Goal: Transaction & Acquisition: Purchase product/service

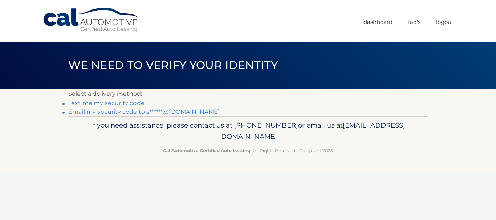
click at [128, 111] on link "Email my security code to s******@[DOMAIN_NAME]" at bounding box center [144, 111] width 152 height 7
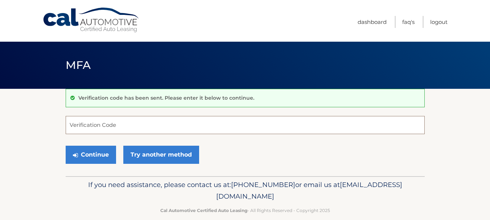
click at [96, 128] on input "Verification Code" at bounding box center [245, 125] width 359 height 18
click at [90, 152] on button "Continue" at bounding box center [91, 155] width 50 height 18
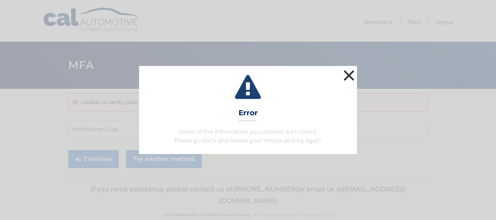
click at [351, 74] on button "×" at bounding box center [348, 75] width 15 height 15
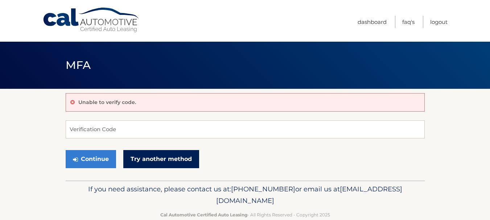
click at [160, 158] on link "Try another method" at bounding box center [161, 159] width 76 height 18
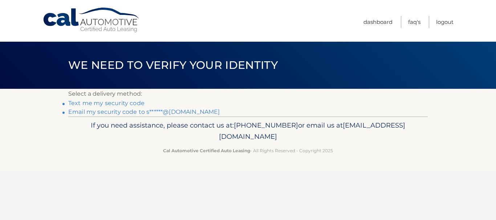
click at [115, 103] on link "Text me my security code" at bounding box center [106, 103] width 76 height 7
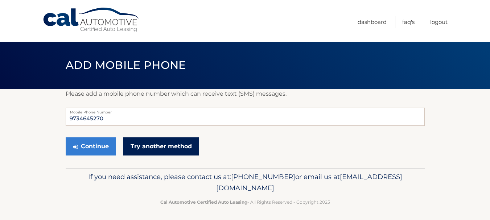
click at [146, 148] on link "Try another method" at bounding box center [161, 146] width 76 height 18
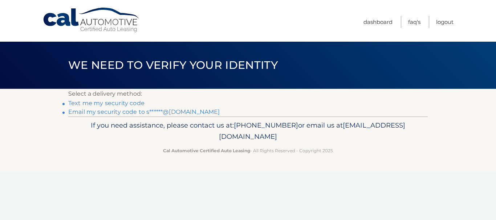
click at [120, 112] on link "Email my security code to s******@gmail.com" at bounding box center [144, 111] width 152 height 7
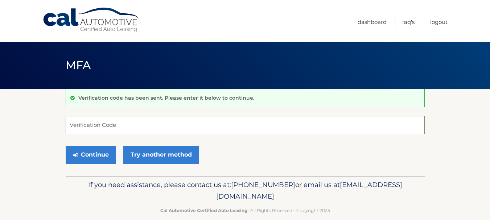
click at [105, 123] on input "Verification Code" at bounding box center [245, 125] width 359 height 18
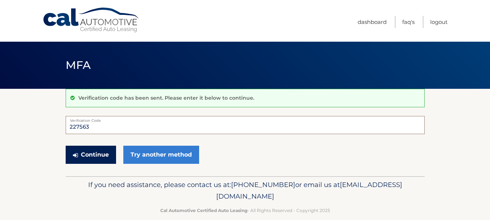
type input "227563"
click at [91, 151] on button "Continue" at bounding box center [91, 155] width 50 height 18
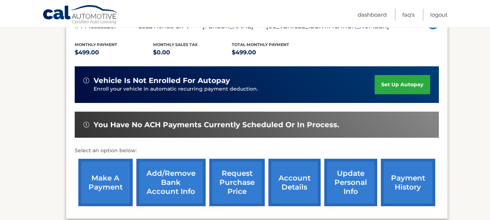
scroll to position [145, 0]
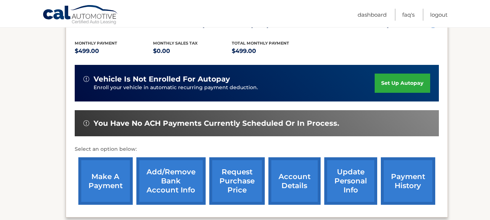
click at [107, 180] on link "make a payment" at bounding box center [105, 181] width 54 height 48
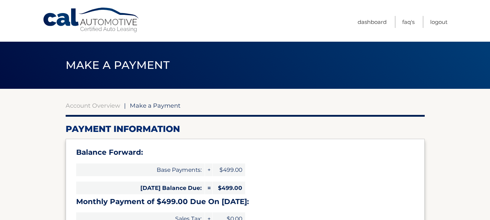
select select "YmEyZDMxNzAtYWU5OC00M2ZhLWIxYTktOThkYzY0MWRmYzMz"
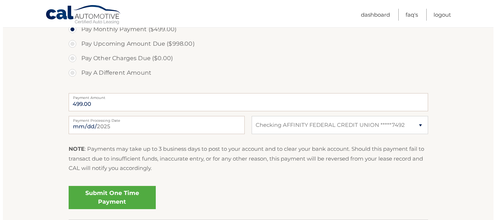
scroll to position [290, 0]
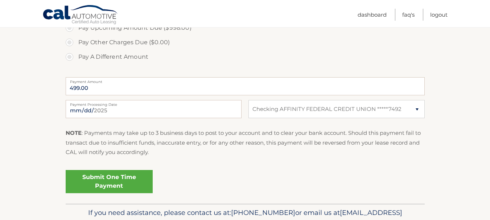
click at [107, 181] on link "Submit One Time Payment" at bounding box center [109, 181] width 87 height 23
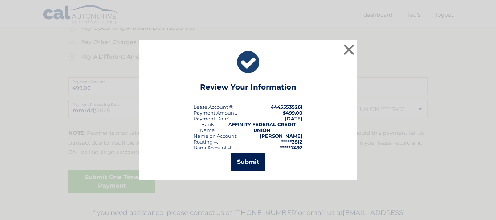
click at [243, 162] on button "Submit" at bounding box center [248, 161] width 34 height 17
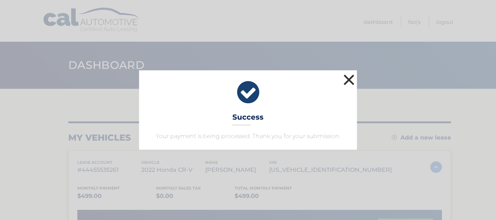
click at [347, 77] on button "×" at bounding box center [348, 80] width 15 height 15
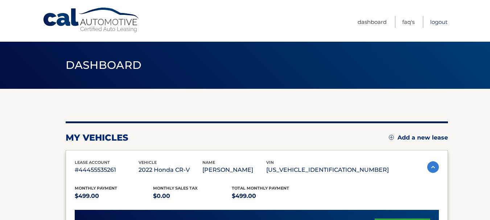
click at [439, 21] on link "Logout" at bounding box center [438, 22] width 17 height 12
